Goal: Information Seeking & Learning: Learn about a topic

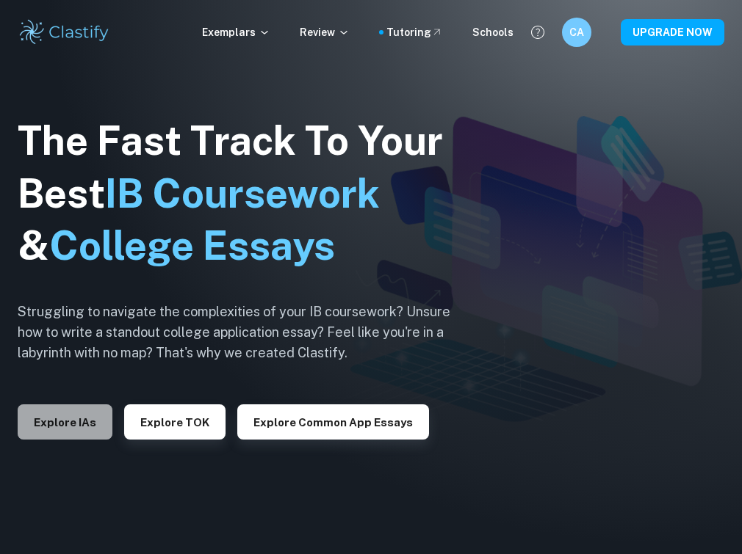
click at [71, 427] on button "Explore IAs" at bounding box center [65, 422] width 95 height 35
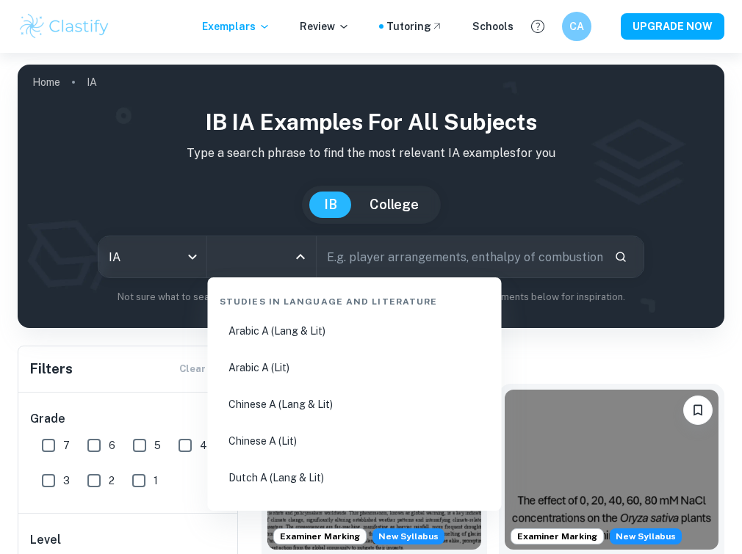
click at [267, 264] on input "All Subjects" at bounding box center [250, 257] width 73 height 28
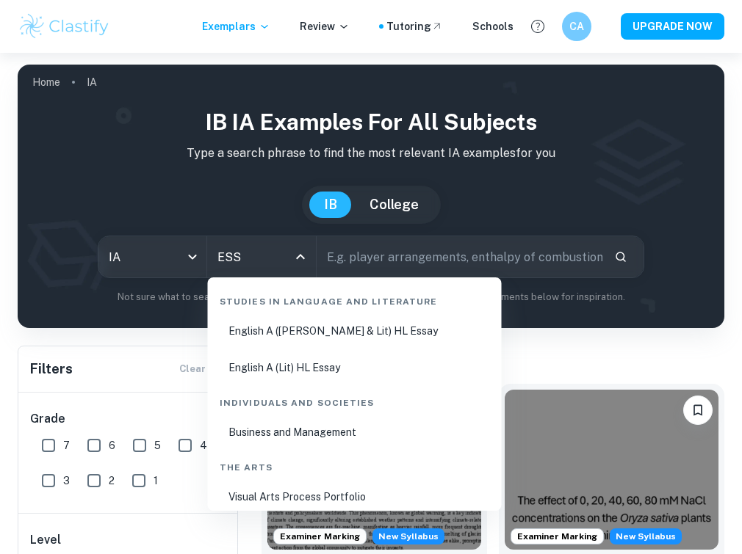
type input "ESS"
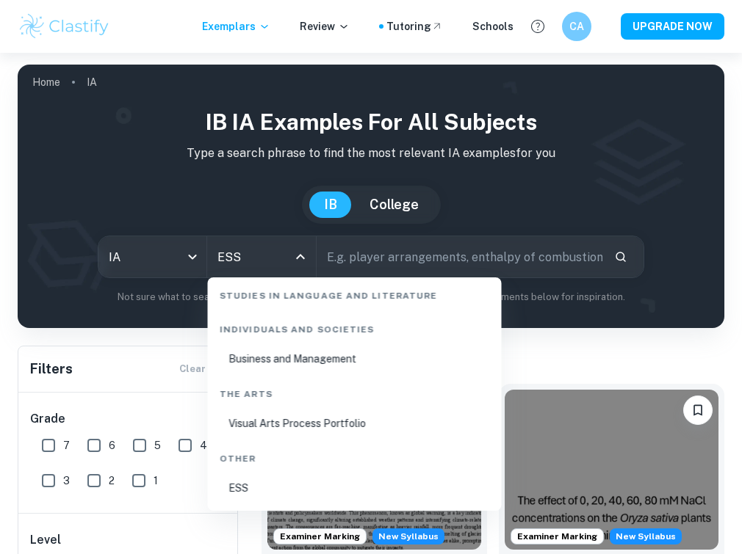
scroll to position [73, 0]
click at [281, 493] on li "ESS" at bounding box center [355, 489] width 282 height 34
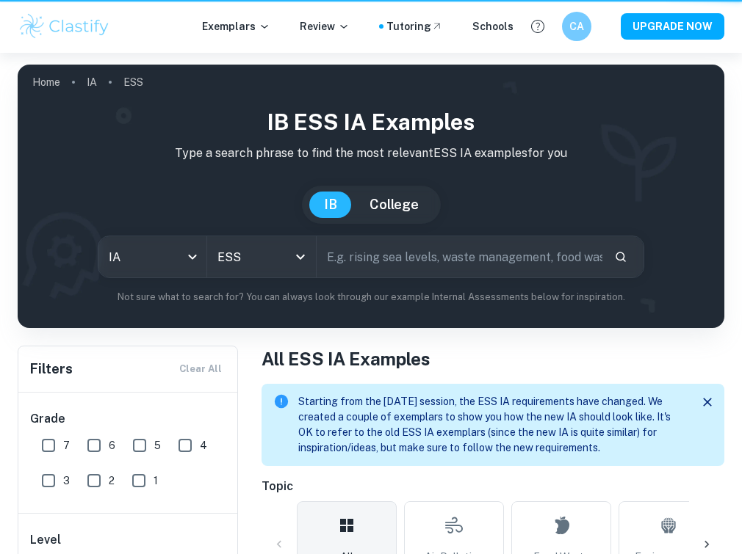
click at [384, 253] on input "text" at bounding box center [460, 256] width 286 height 41
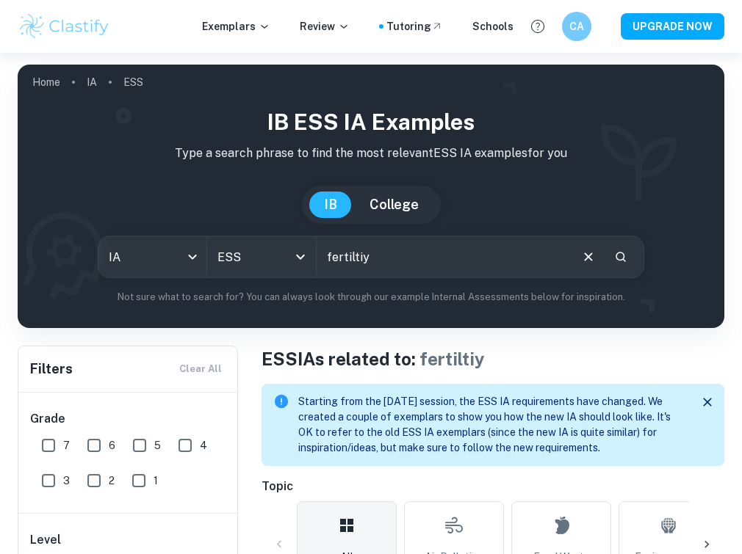
click at [391, 256] on input "fertiltiy" at bounding box center [443, 256] width 252 height 41
type input "fertility"
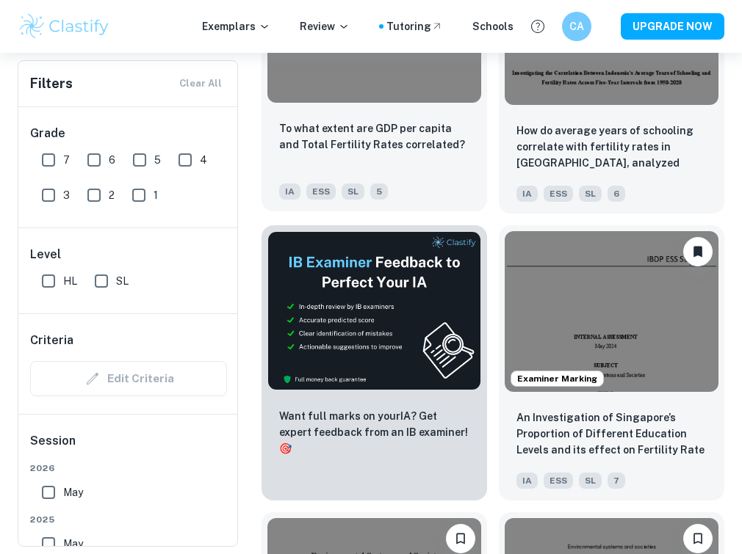
scroll to position [673, 0]
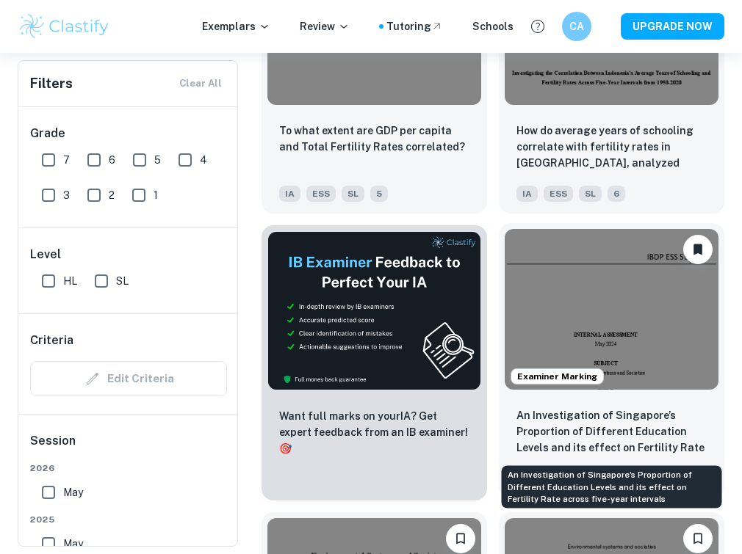
click at [609, 436] on p "An Investigation of Singapore’s Proportion of Different Education Levels and it…" at bounding box center [611, 433] width 190 height 50
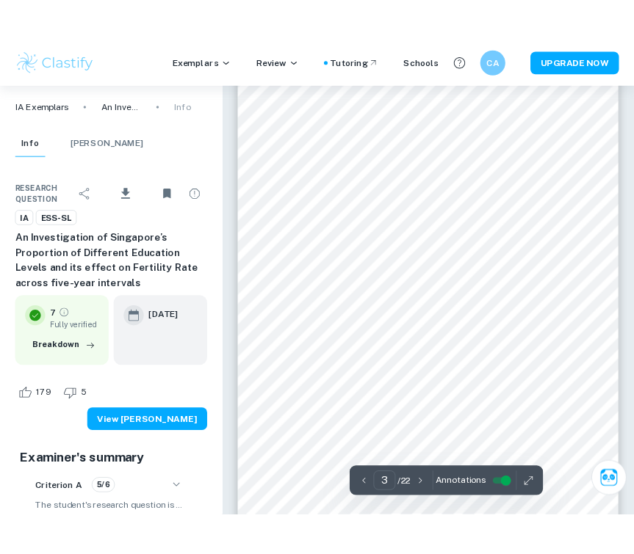
scroll to position [1397, 0]
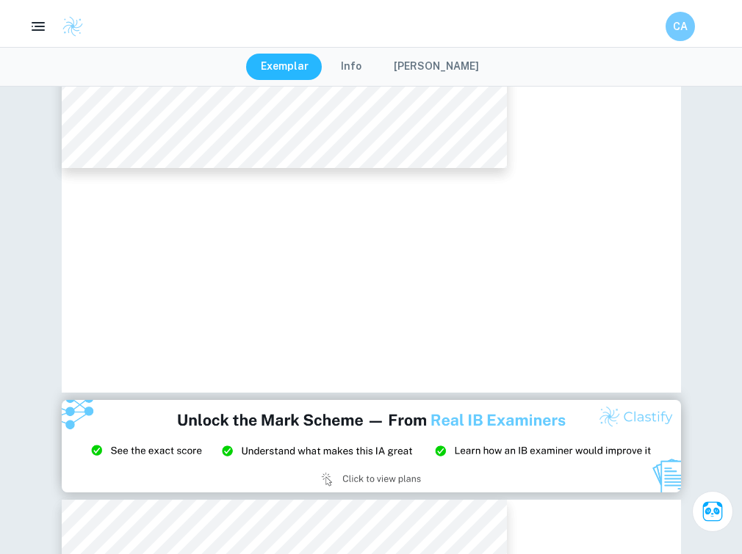
type input "2"
